Goal: Obtain resource: Download file/media

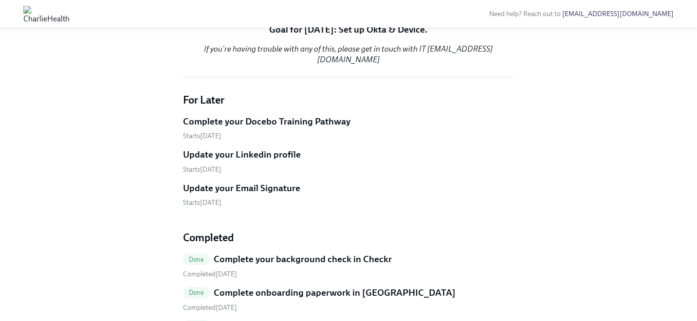
scroll to position [249, 0]
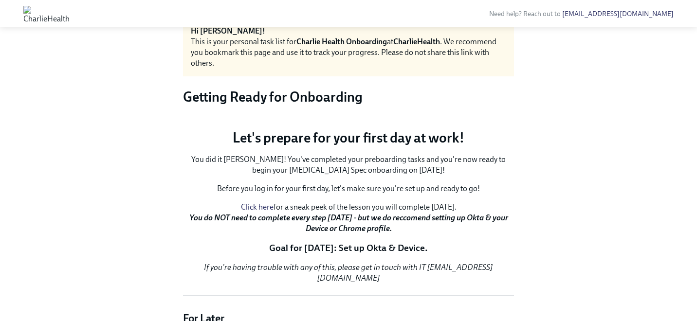
scroll to position [0, 0]
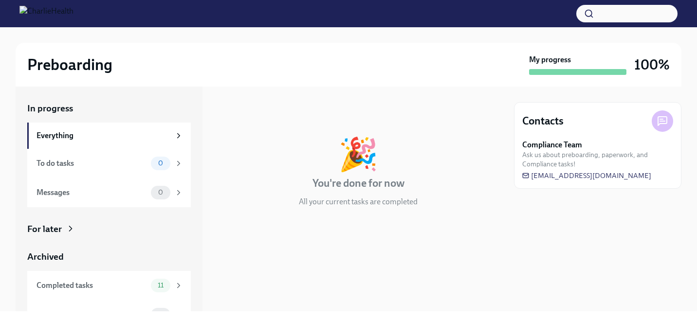
scroll to position [18, 0]
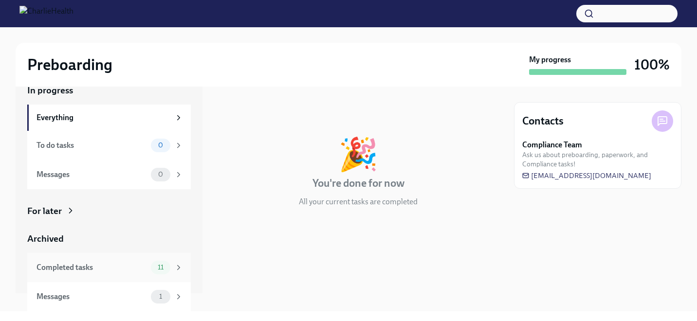
click at [131, 265] on div "Completed tasks" at bounding box center [91, 267] width 110 height 11
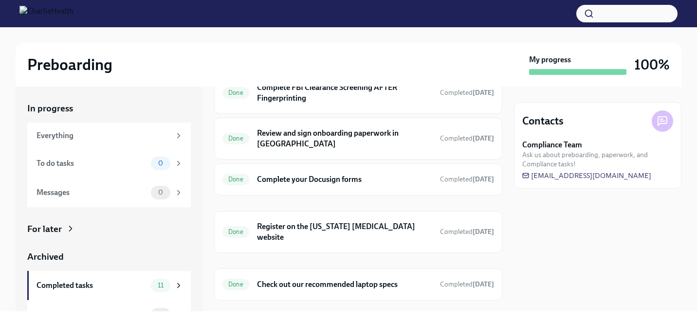
scroll to position [267, 0]
click at [312, 279] on h6 "Check out our recommended laptop specs" at bounding box center [344, 284] width 175 height 11
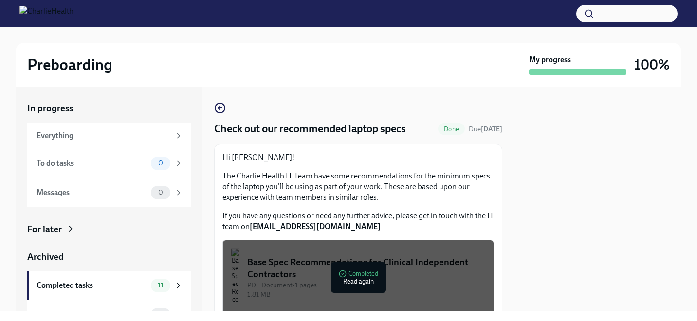
click at [369, 282] on div "PDF Document • 1 pages" at bounding box center [366, 285] width 238 height 9
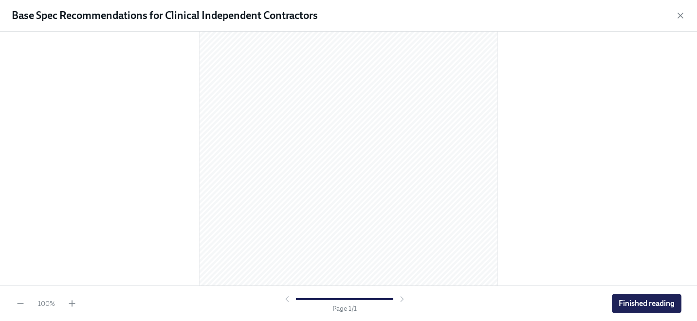
scroll to position [148, 0]
